Goal: Transaction & Acquisition: Purchase product/service

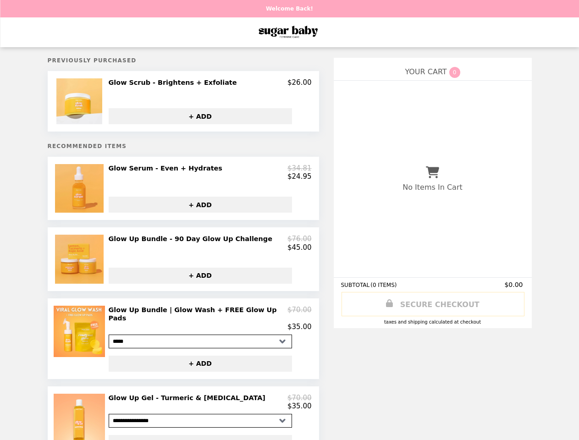
click at [86, 102] on img at bounding box center [80, 101] width 48 height 46
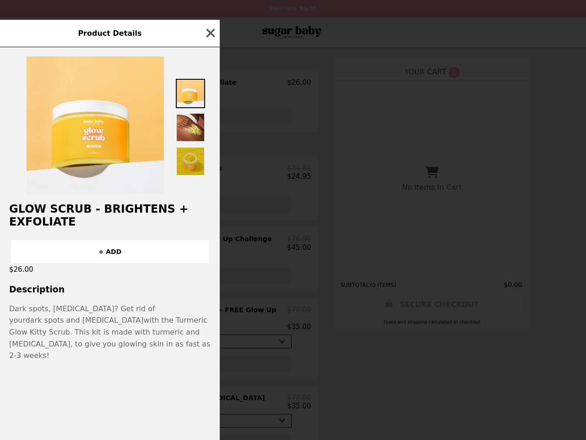
click at [209, 84] on div "Product Details Glow Scrub - Brightens + Exfoliate + ADD $26.00 Description Dar…" at bounding box center [293, 220] width 586 height 440
click at [206, 117] on div at bounding box center [110, 120] width 220 height 147
click at [86, 191] on div "Product Details Glow Scrub - Brightens + Exfoliate + ADD $26.00 Description Dar…" at bounding box center [293, 220] width 586 height 440
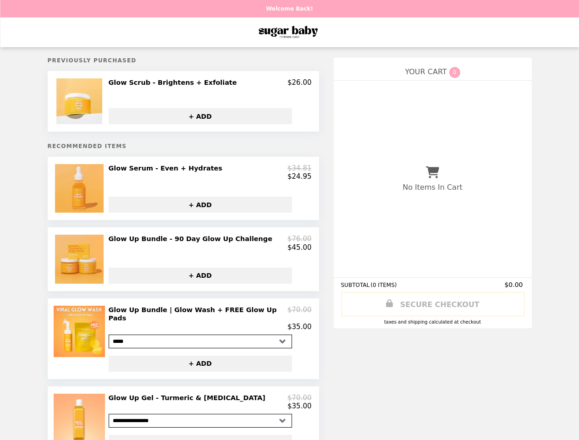
click at [209, 175] on div "$24.95" at bounding box center [210, 176] width 203 height 8
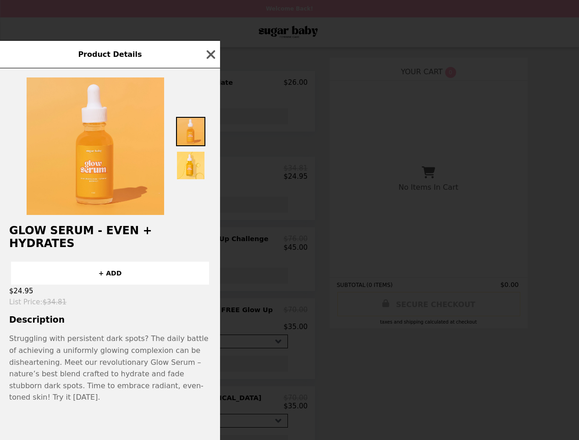
click at [206, 209] on div "Product Details Glow Serum - Even + Hydrates + ADD $24.95 List Price : $34.81 D…" at bounding box center [289, 220] width 579 height 440
click at [86, 265] on div "+ ADD" at bounding box center [110, 269] width 220 height 30
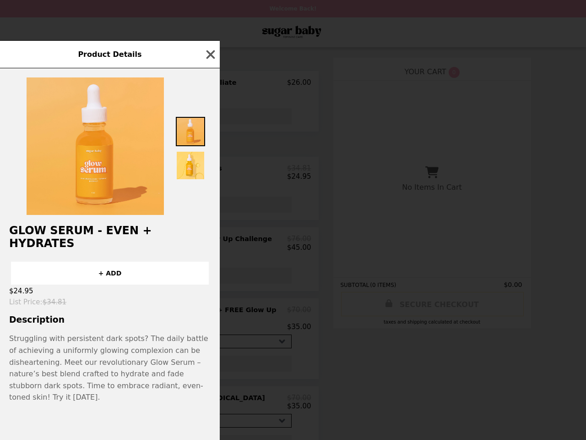
click at [209, 248] on div "Product Details Glow Serum - Even + Hydrates + ADD $24.95 List Price : $34.81 D…" at bounding box center [293, 220] width 586 height 440
click at [206, 282] on button "+ ADD" at bounding box center [200, 276] width 183 height 16
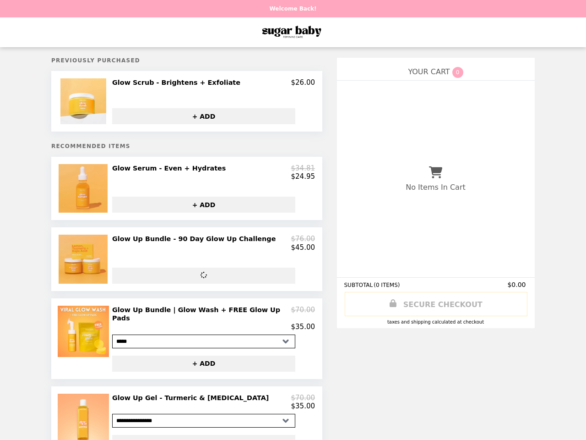
click at [86, 342] on img at bounding box center [85, 331] width 54 height 51
